Goal: Share content: Share content

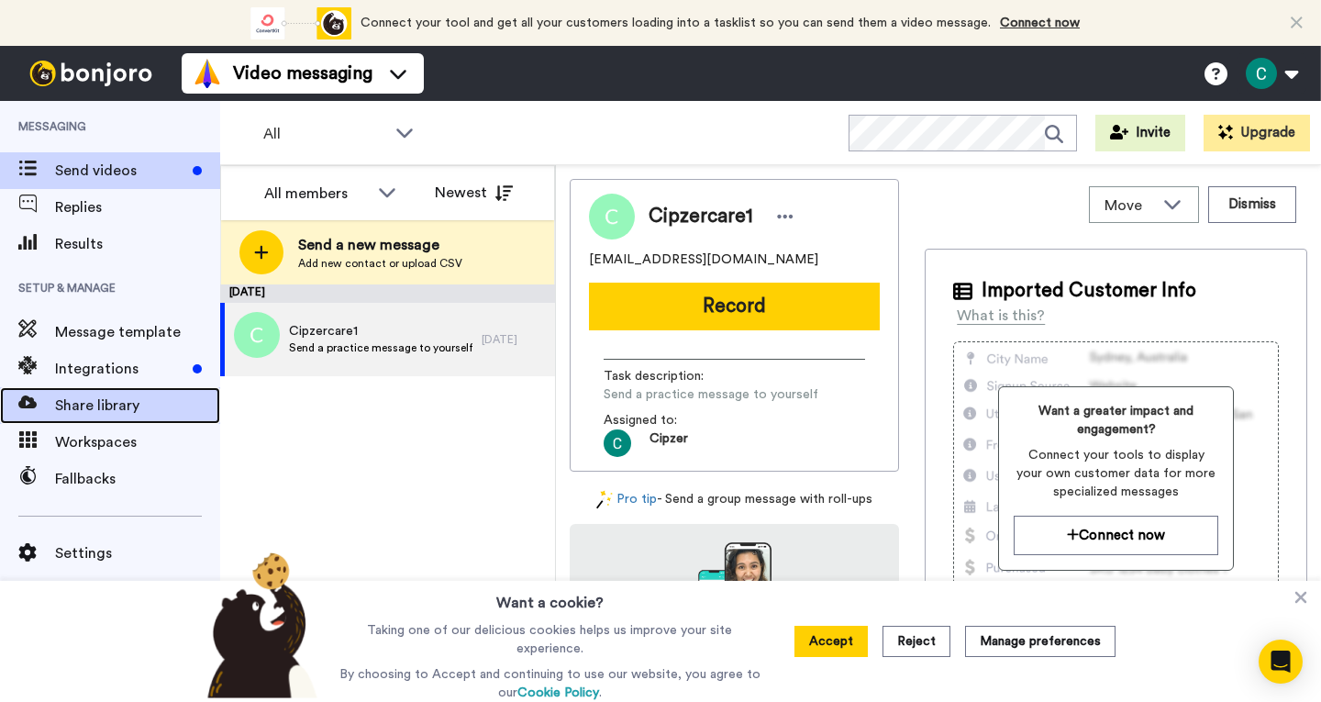
click at [115, 405] on span "Share library" at bounding box center [137, 405] width 165 height 22
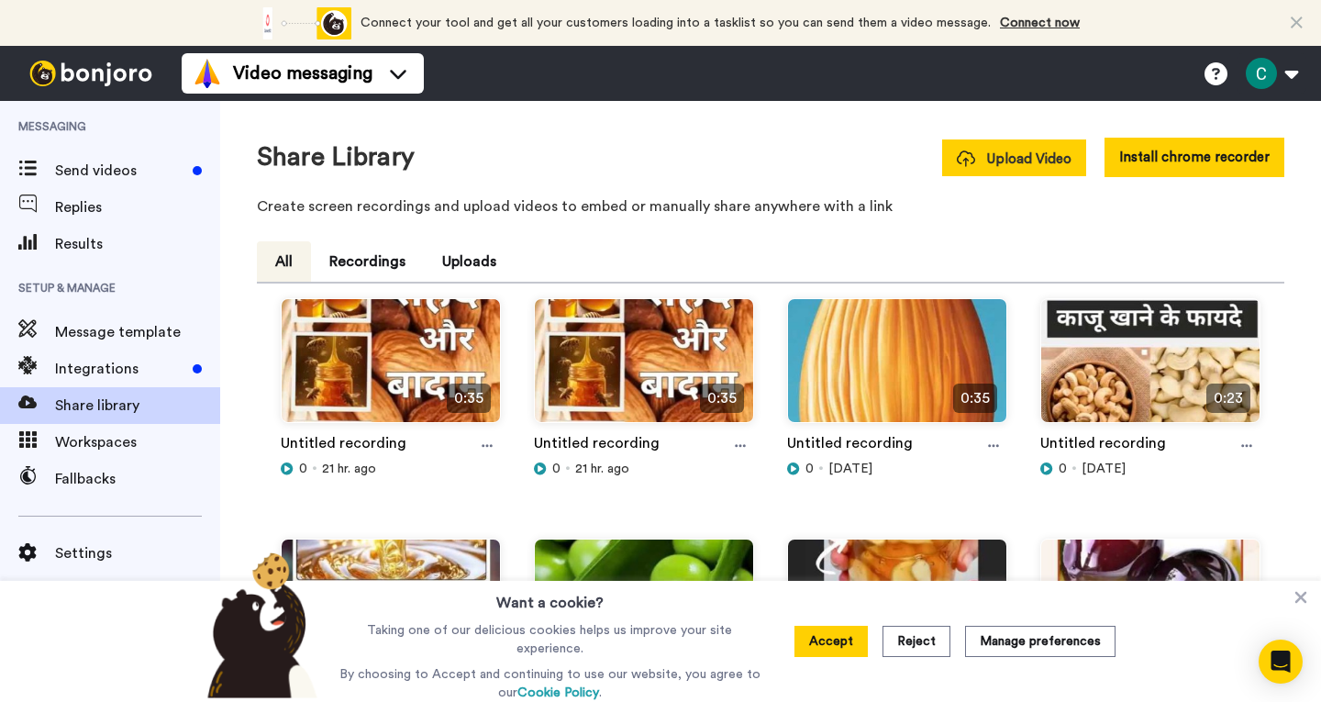
click at [1043, 154] on span "Upload Video" at bounding box center [1014, 159] width 115 height 19
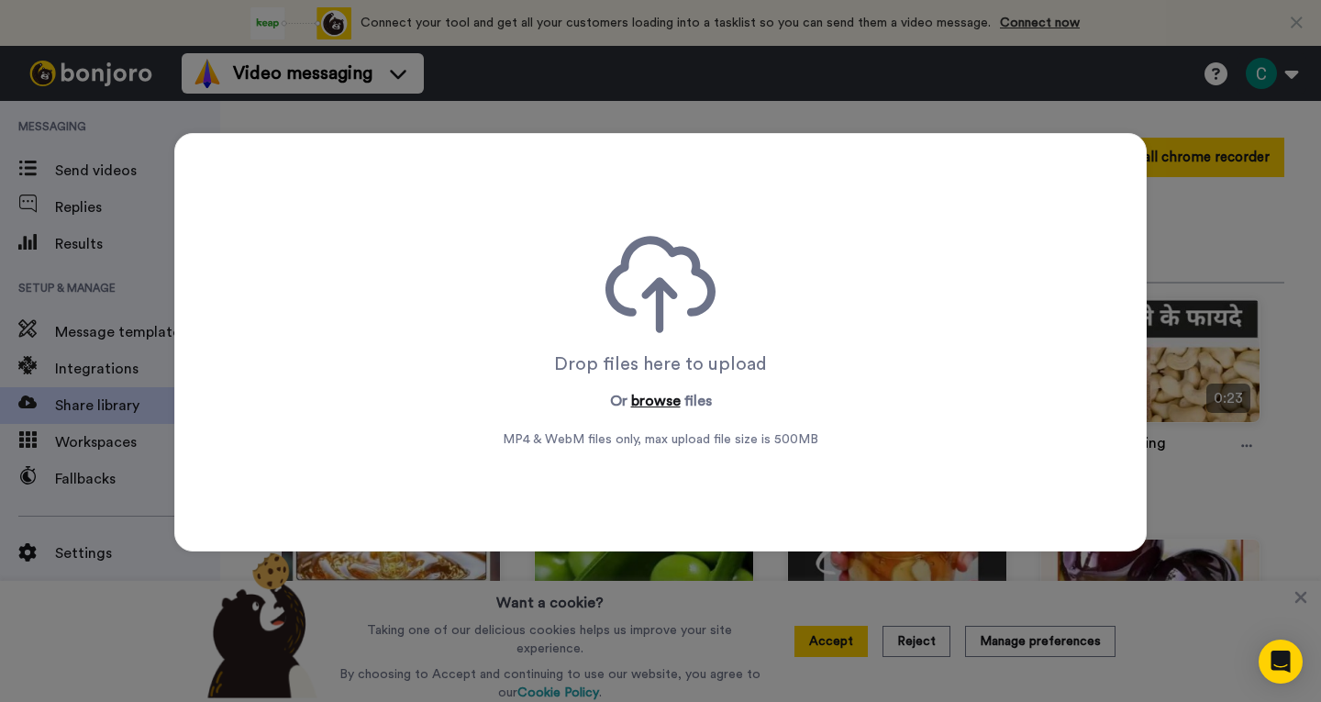
click at [651, 394] on button "browse" at bounding box center [656, 401] width 50 height 22
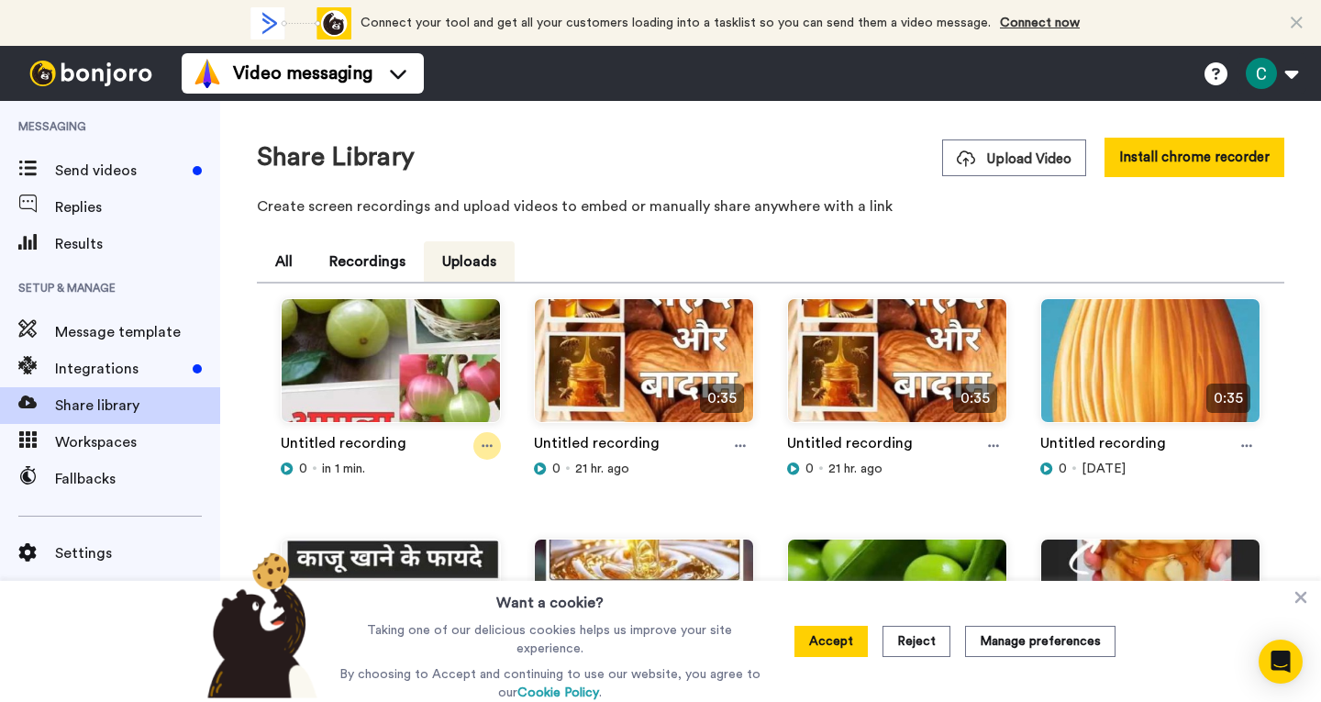
click at [485, 439] on icon at bounding box center [487, 445] width 11 height 13
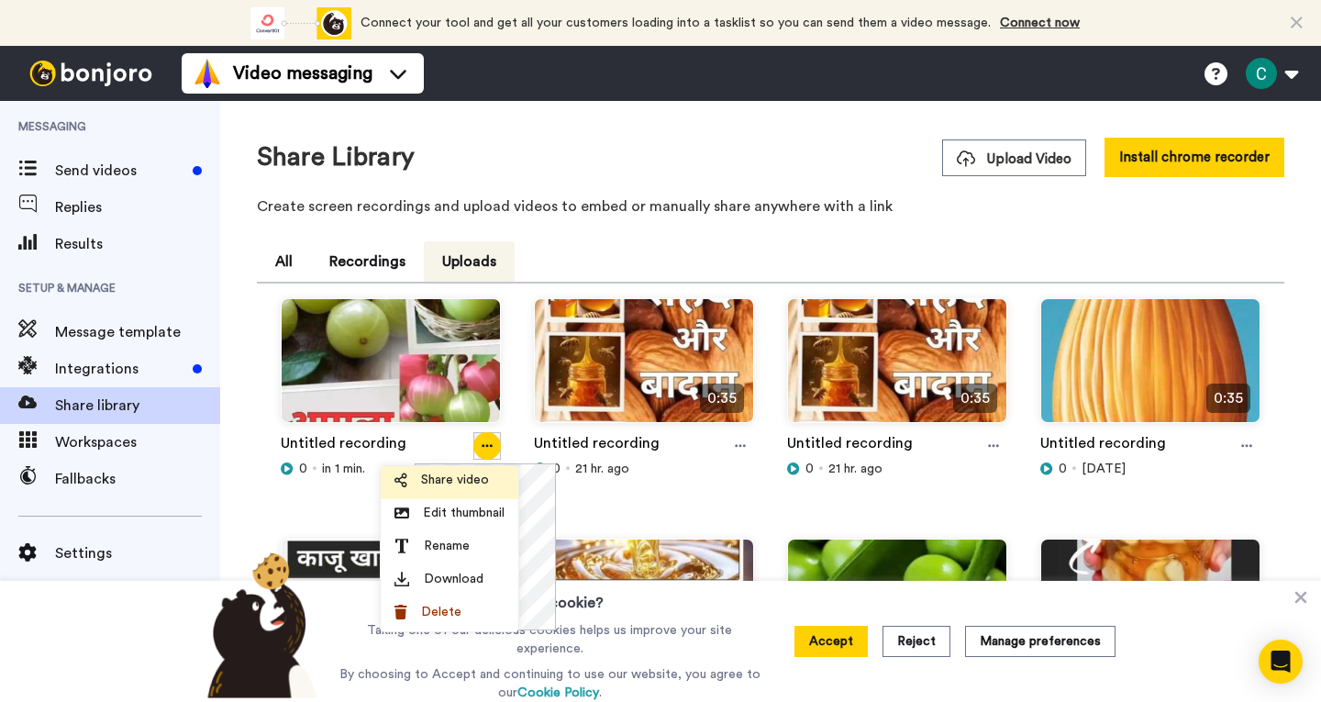
click at [461, 483] on span "Share video" at bounding box center [455, 480] width 68 height 18
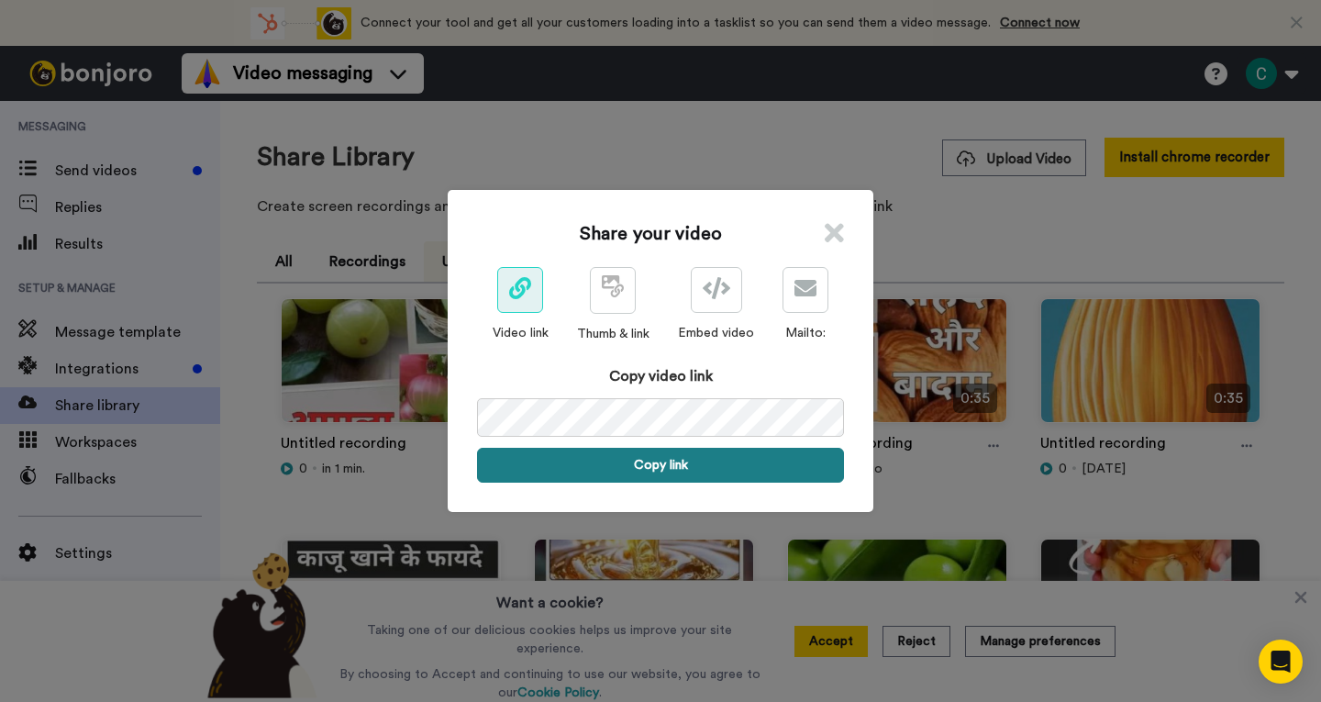
click at [649, 467] on button "Copy link" at bounding box center [660, 465] width 367 height 35
